Goal: Check status: Check status

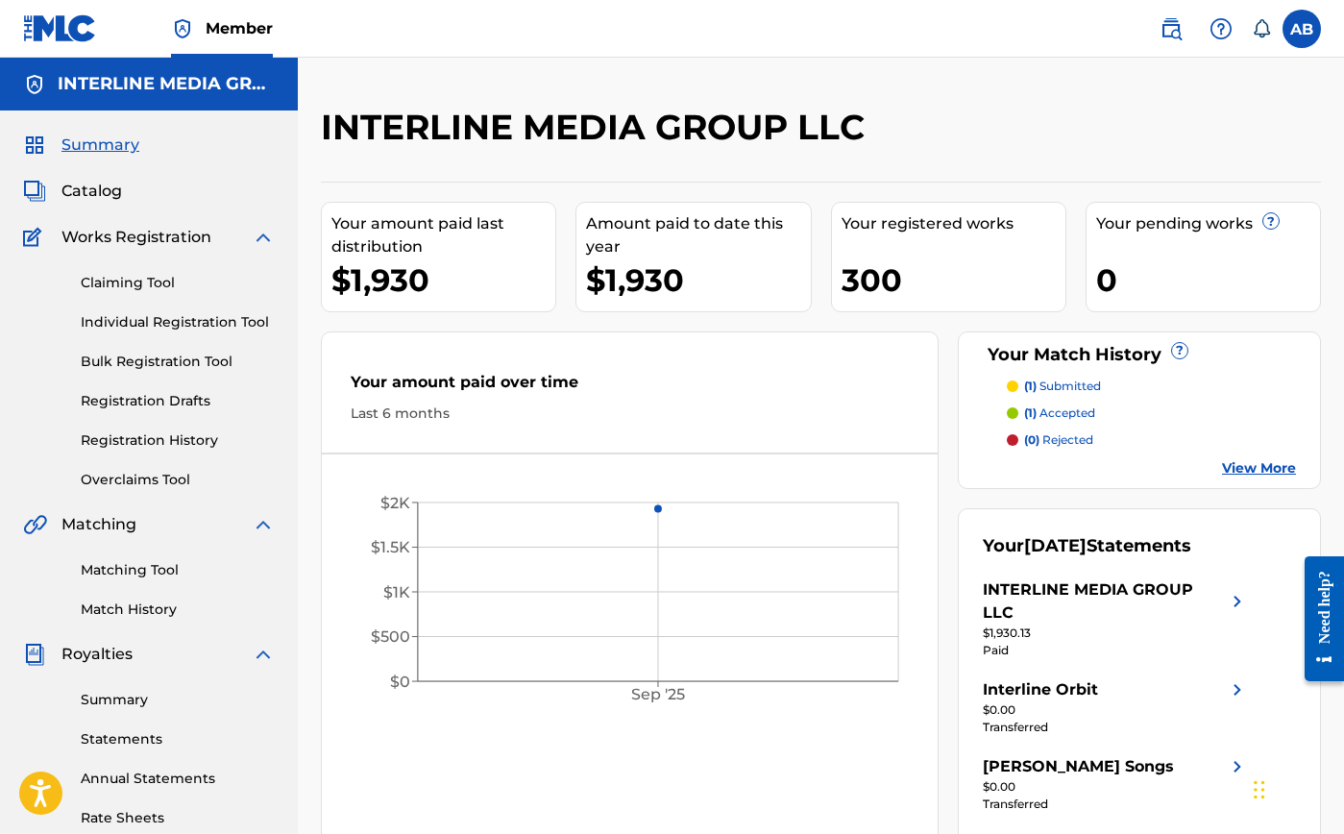
click at [366, 311] on div "Your amount paid last distribution $1,930" at bounding box center [438, 257] width 235 height 110
click at [100, 188] on span "Catalog" at bounding box center [91, 191] width 61 height 23
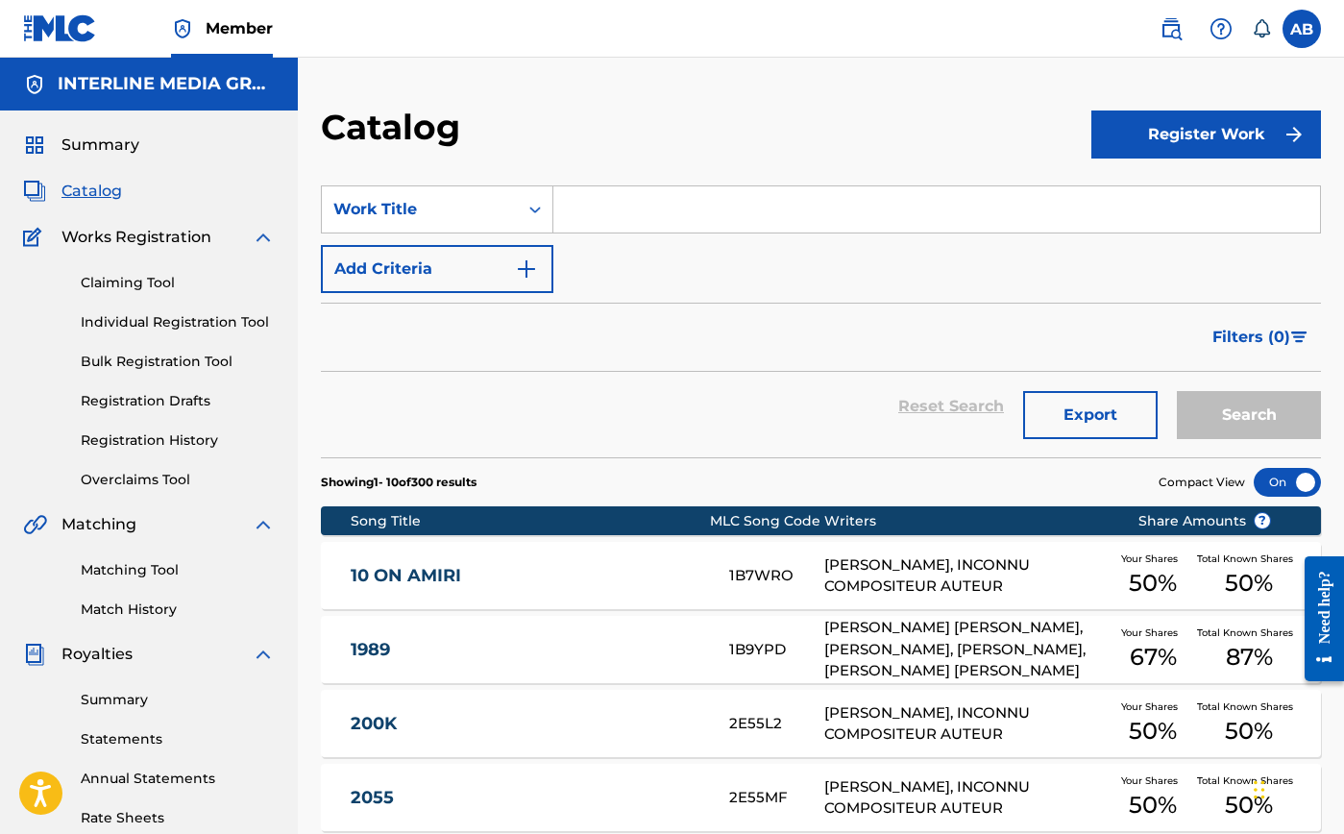
click at [609, 120] on div "Catalog" at bounding box center [706, 134] width 770 height 57
click at [114, 146] on span "Summary" at bounding box center [100, 145] width 78 height 23
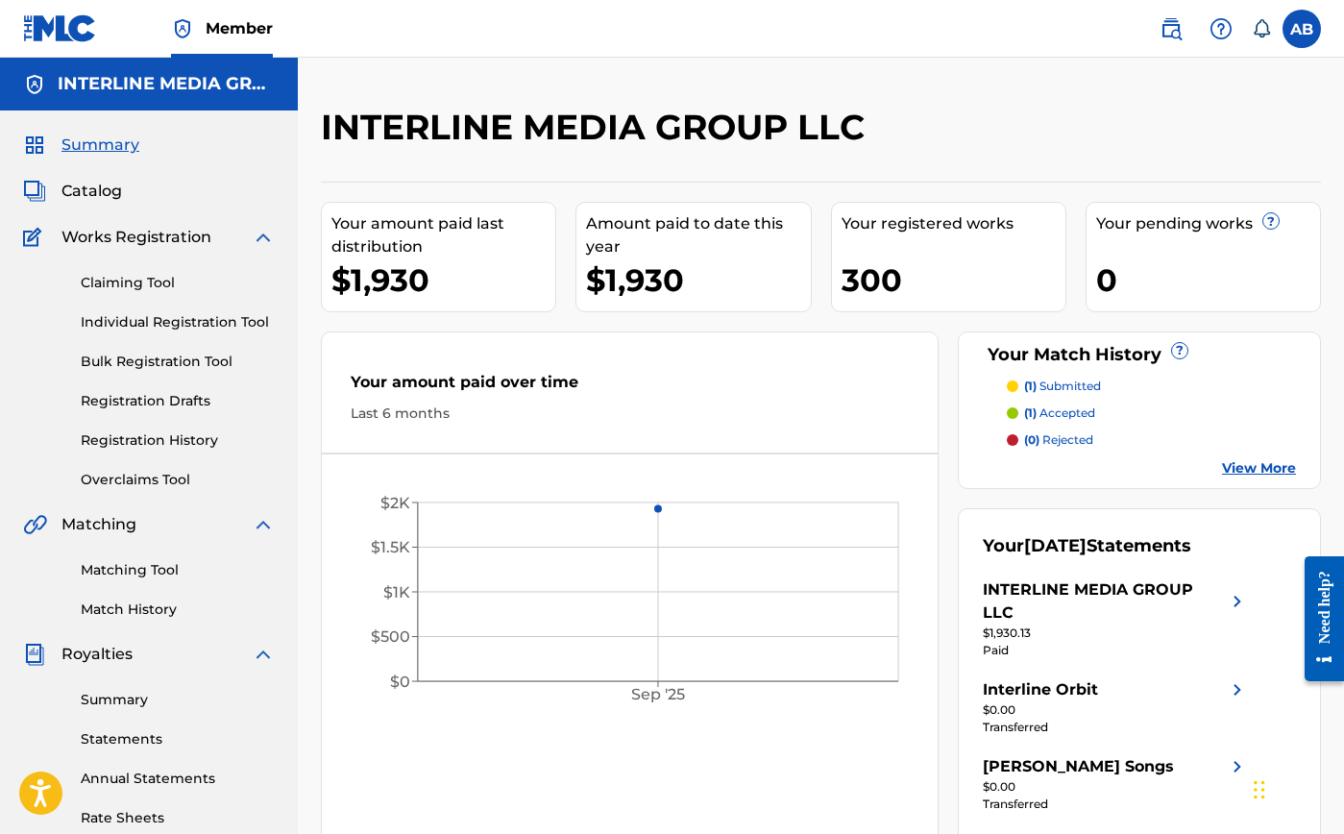
click at [845, 73] on div "INTERLINE MEDIA GROUP LLC Your amount paid last distribution $1,930 Amount paid…" at bounding box center [821, 578] width 1046 height 1041
click at [756, 329] on div "Your amount paid last distribution $1,930 Amount paid to date this year $1,930 …" at bounding box center [821, 527] width 1000 height 691
click at [671, 367] on div "Your amount paid over time Last 6 months" at bounding box center [630, 397] width 616 height 110
click at [1042, 137] on div "INTERLINE MEDIA GROUP LLC" at bounding box center [706, 134] width 770 height 57
click at [586, 7] on nav "Member AB AB Ace Burgess burgess.ace@gmail.com Notification Preferences Profile…" at bounding box center [672, 29] width 1344 height 58
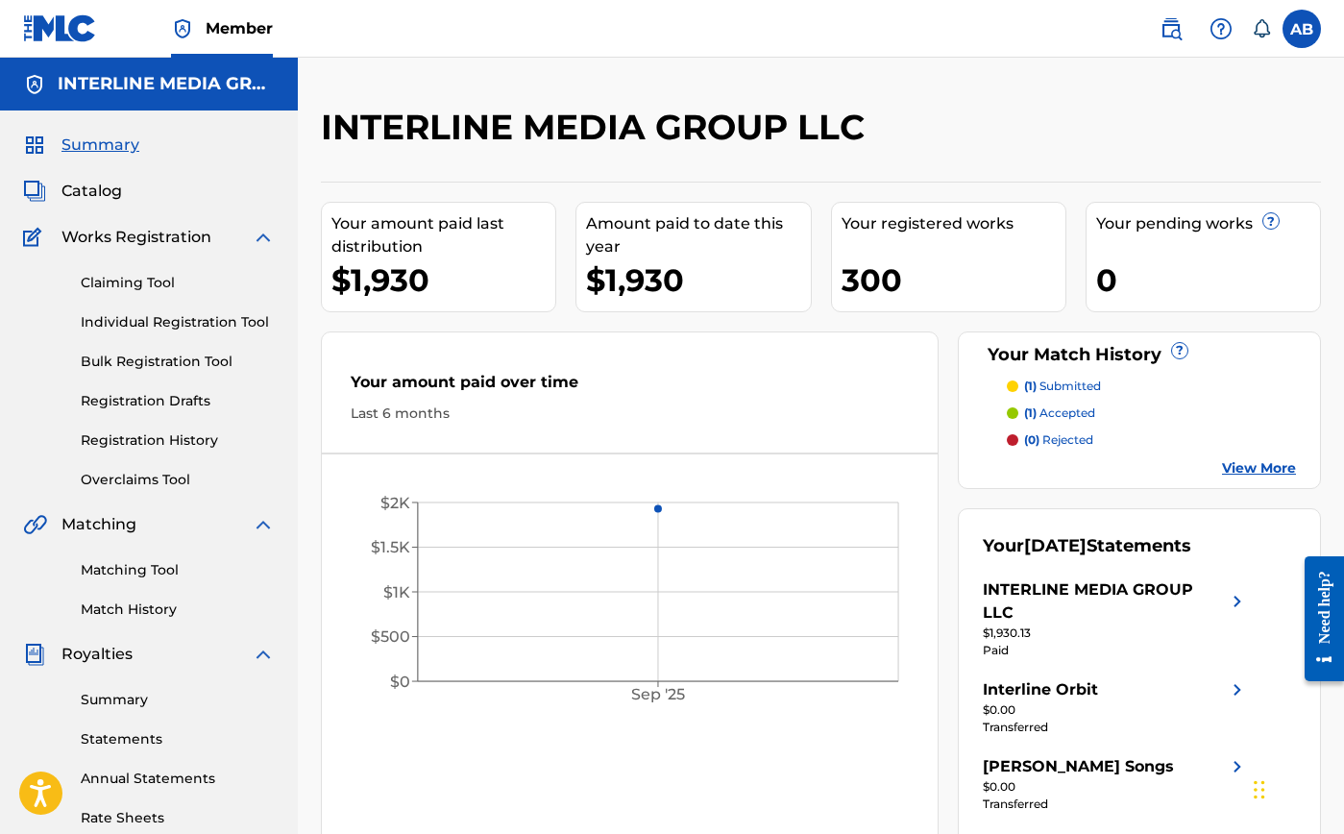
click at [415, 772] on div "Your amount paid over time Last 6 months Sep '25 $0 $500 $1K $1.5K $2K" at bounding box center [630, 601] width 618 height 541
